Goal: Check status

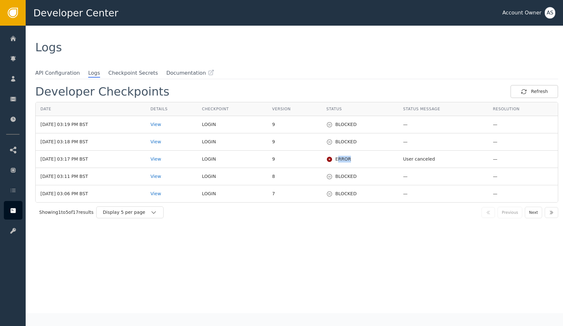
drag, startPoint x: 351, startPoint y: 159, endPoint x: 364, endPoint y: 159, distance: 13.8
click at [364, 159] on div "ERROR" at bounding box center [359, 159] width 67 height 7
click at [173, 160] on div "View" at bounding box center [172, 159] width 42 height 7
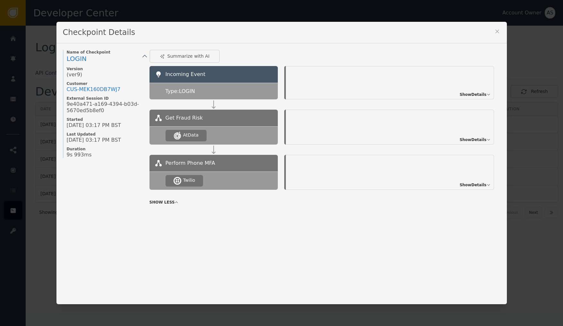
click at [487, 182] on div "Show Details" at bounding box center [475, 185] width 31 height 6
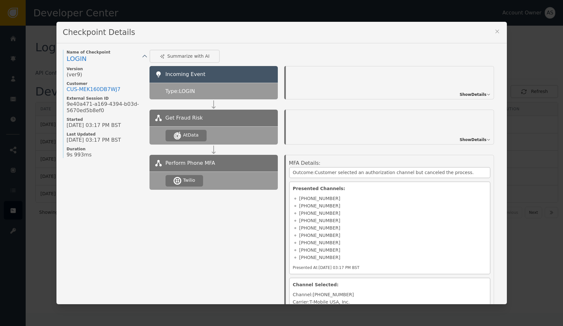
click at [472, 137] on span "Show Details" at bounding box center [473, 140] width 27 height 6
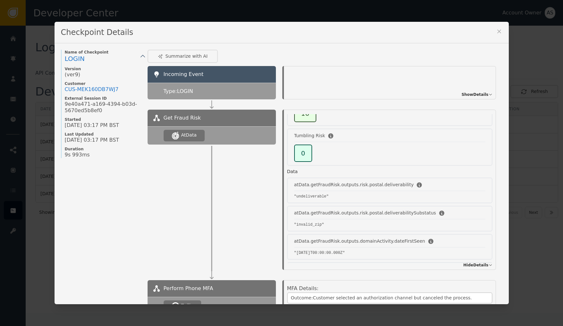
scroll to position [85, 0]
click at [501, 33] on icon at bounding box center [499, 31] width 6 height 6
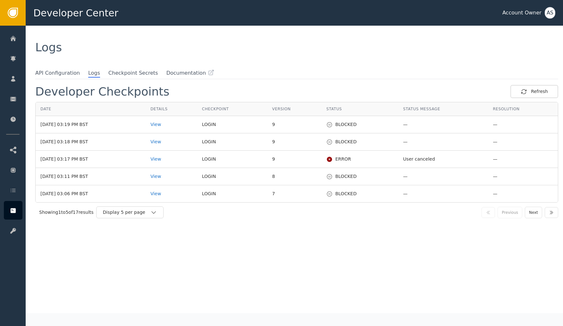
click at [323, 45] on div "Logs" at bounding box center [294, 48] width 518 height 12
click at [525, 91] on icon "button" at bounding box center [524, 92] width 6 height 6
click at [524, 90] on icon "button" at bounding box center [524, 92] width 6 height 6
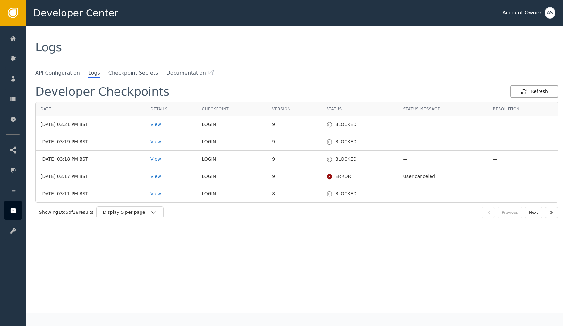
click at [524, 90] on icon "button" at bounding box center [524, 92] width 6 height 6
click at [374, 128] on td "BLOCKED" at bounding box center [360, 124] width 77 height 17
drag, startPoint x: 355, startPoint y: 125, endPoint x: 336, endPoint y: 122, distance: 19.4
click at [336, 122] on td "BLOCKED" at bounding box center [360, 124] width 77 height 17
click at [322, 124] on td "9" at bounding box center [294, 124] width 54 height 17
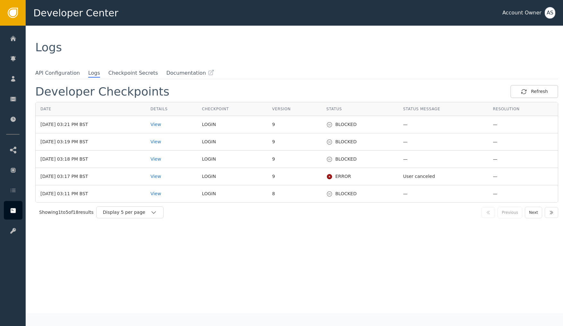
drag, startPoint x: 359, startPoint y: 125, endPoint x: 383, endPoint y: 126, distance: 24.1
click at [383, 126] on td "BLOCKED" at bounding box center [360, 124] width 77 height 17
click at [528, 88] on button "Refresh" at bounding box center [535, 91] width 48 height 13
click at [539, 93] on div "Refresh" at bounding box center [534, 91] width 27 height 7
click at [526, 87] on button "Refresh" at bounding box center [535, 91] width 48 height 13
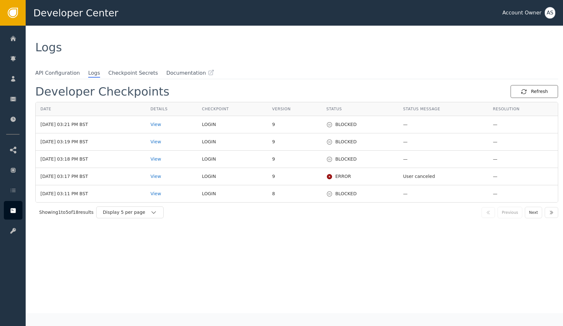
click at [548, 92] on button "Refresh" at bounding box center [535, 91] width 48 height 13
